Goal: Information Seeking & Learning: Learn about a topic

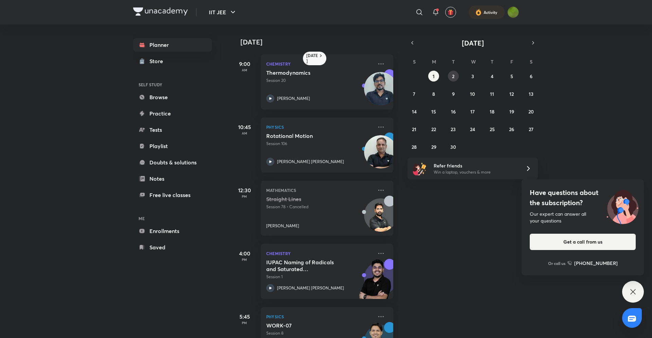
click at [452, 76] on button "2" at bounding box center [453, 76] width 11 height 11
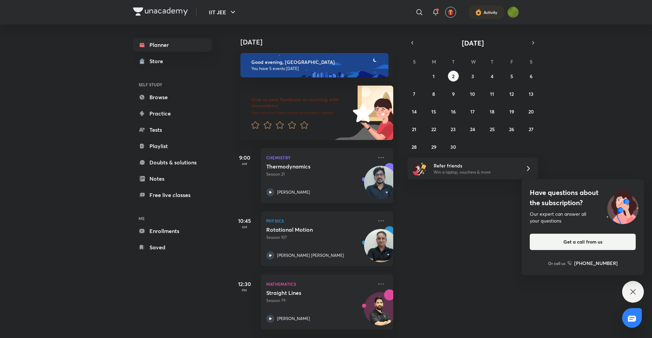
click at [272, 253] on icon at bounding box center [270, 255] width 8 height 8
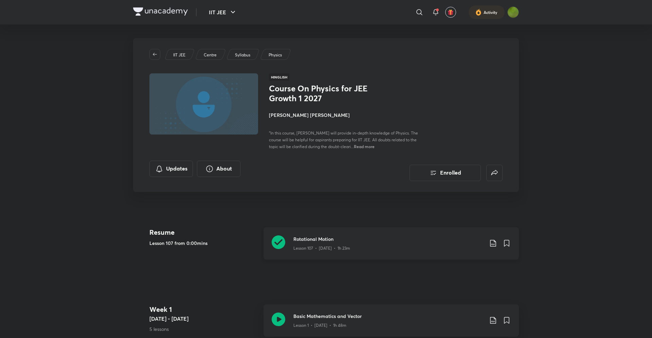
click at [279, 248] on icon at bounding box center [279, 242] width 14 height 14
